Goal: Task Accomplishment & Management: Manage account settings

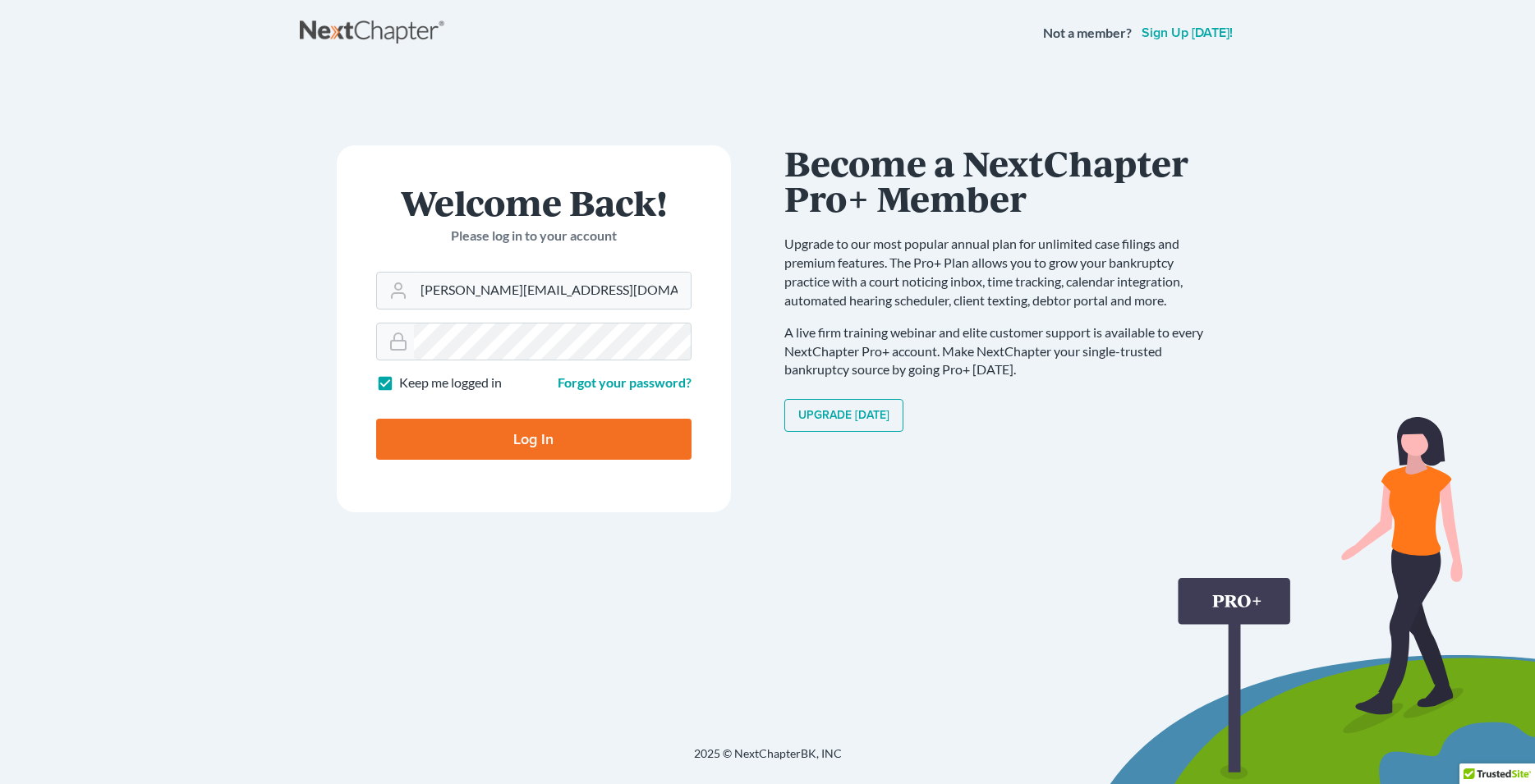
click at [519, 433] on input "Log In" at bounding box center [534, 439] width 315 height 41
type input "Thinking..."
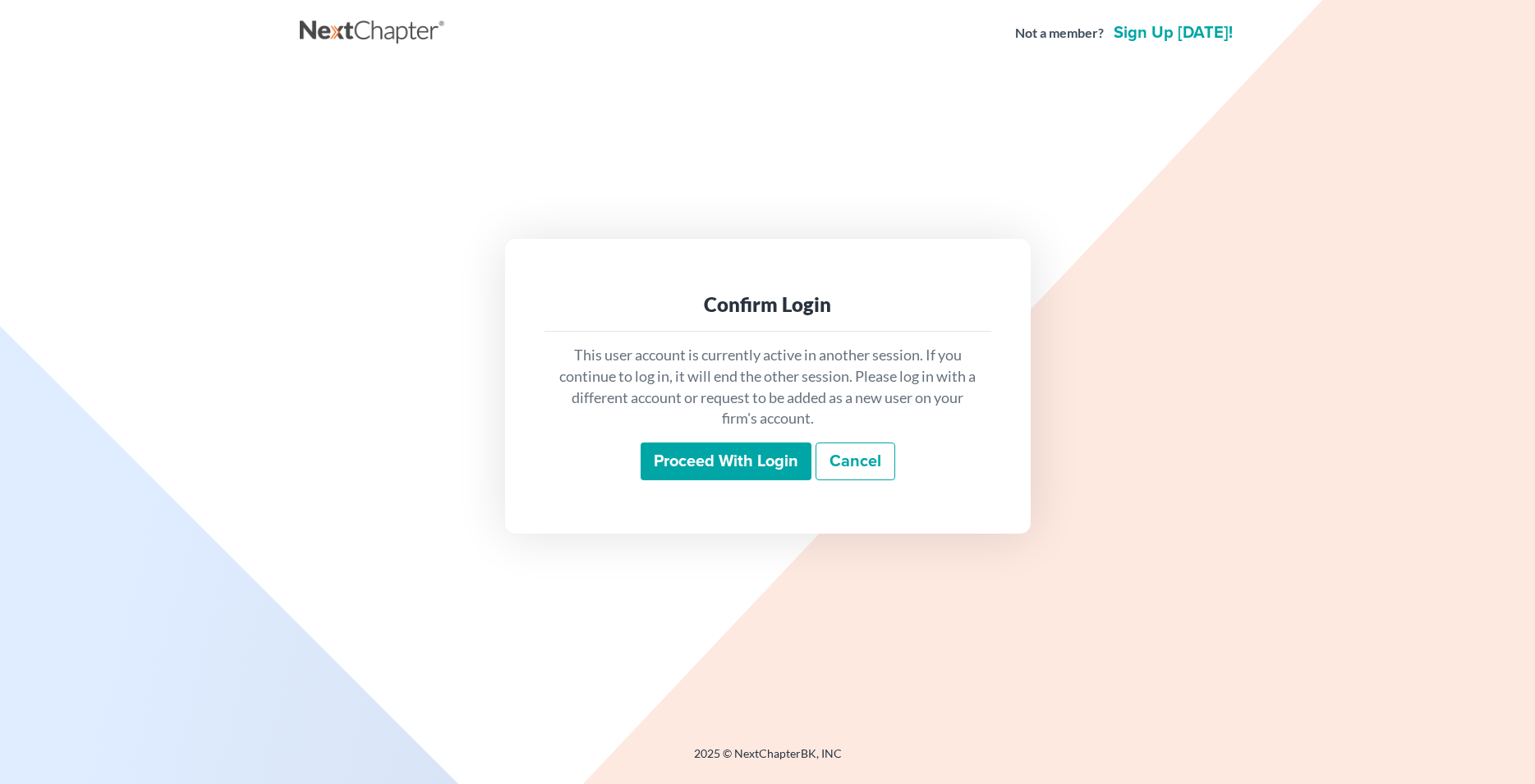
click at [700, 460] on input "Proceed with login" at bounding box center [726, 461] width 171 height 38
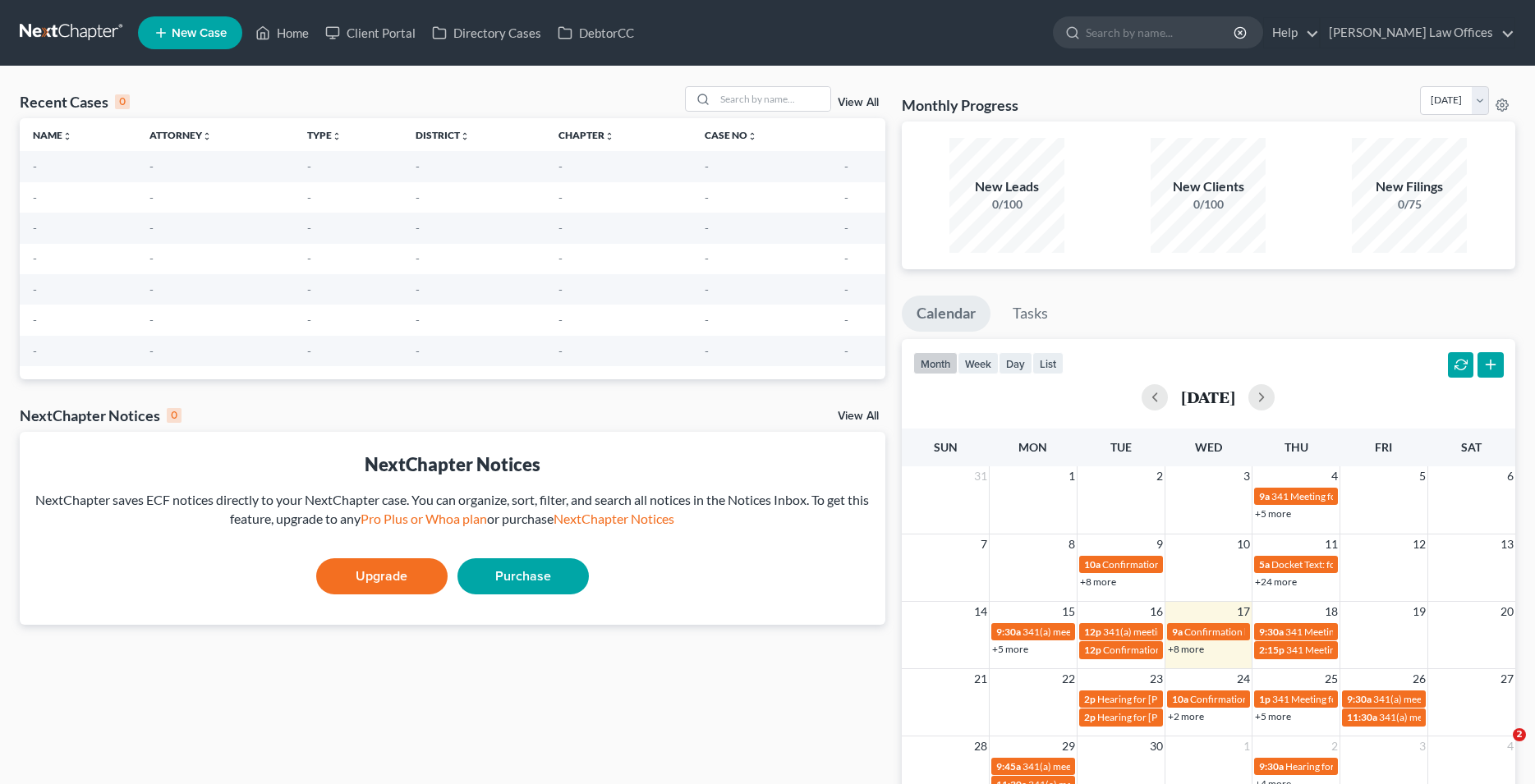
click at [703, 470] on div "NextChapter Notices" at bounding box center [452, 464] width 840 height 26
